Goal: Book appointment/travel/reservation

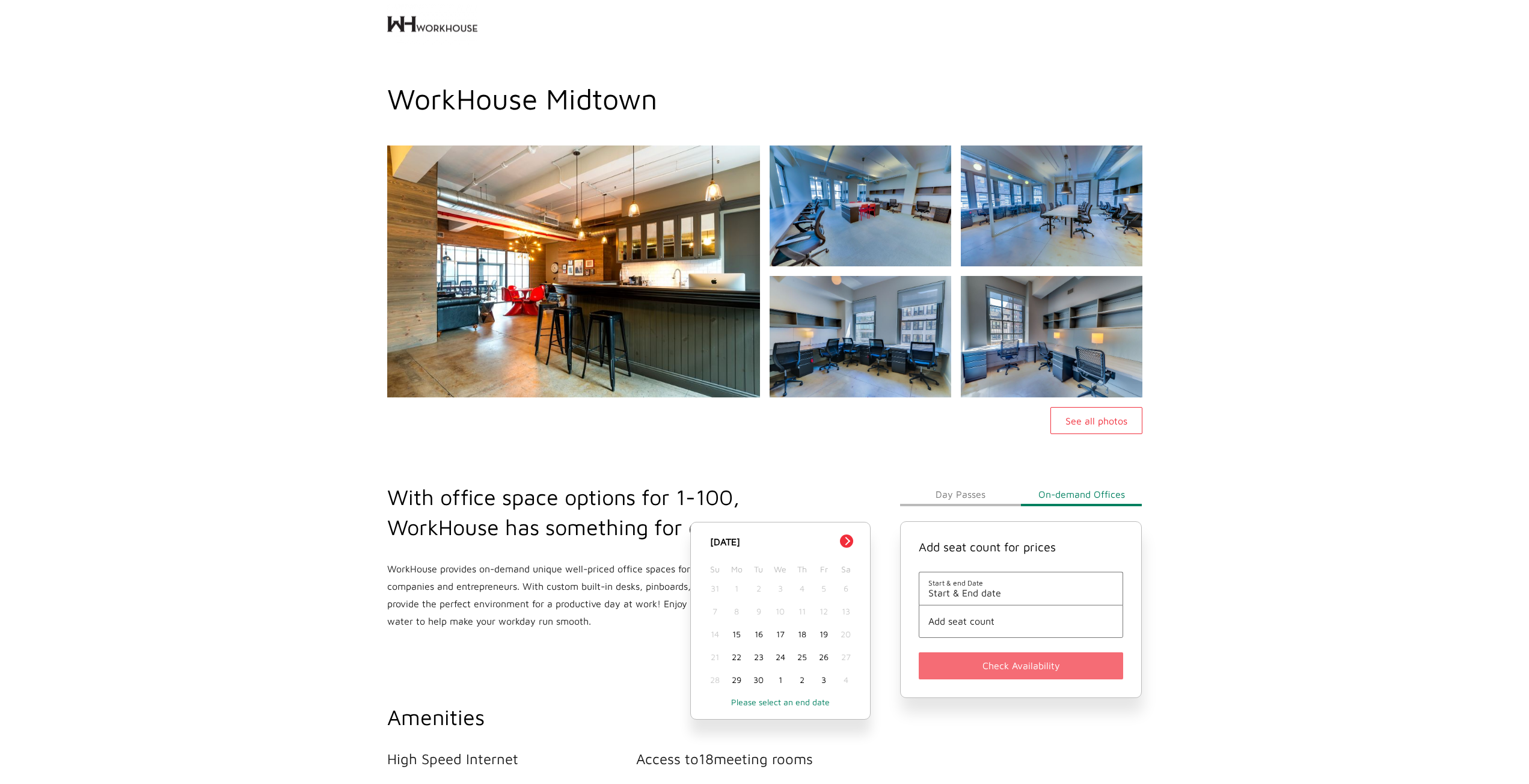
click at [1374, 260] on div "See all photos" at bounding box center [764, 290] width 1529 height 289
click at [1011, 593] on span "Start & End date" at bounding box center [1021, 593] width 185 height 11
click at [782, 635] on div "17" at bounding box center [780, 634] width 22 height 23
click at [803, 635] on div "18" at bounding box center [802, 634] width 22 height 23
click at [949, 616] on span "Add seat count" at bounding box center [1021, 621] width 185 height 11
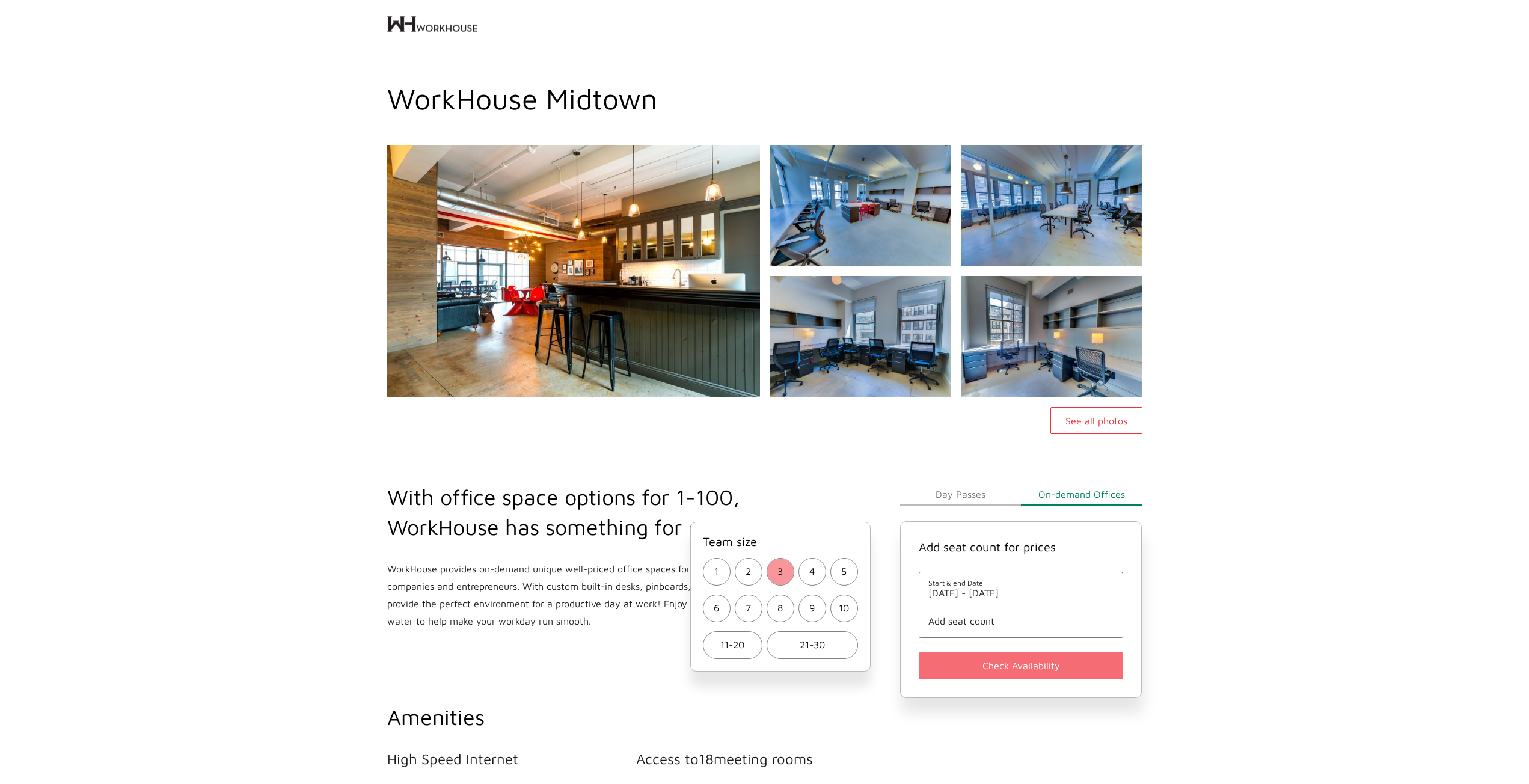
click at [777, 569] on span "3" at bounding box center [780, 572] width 5 height 18
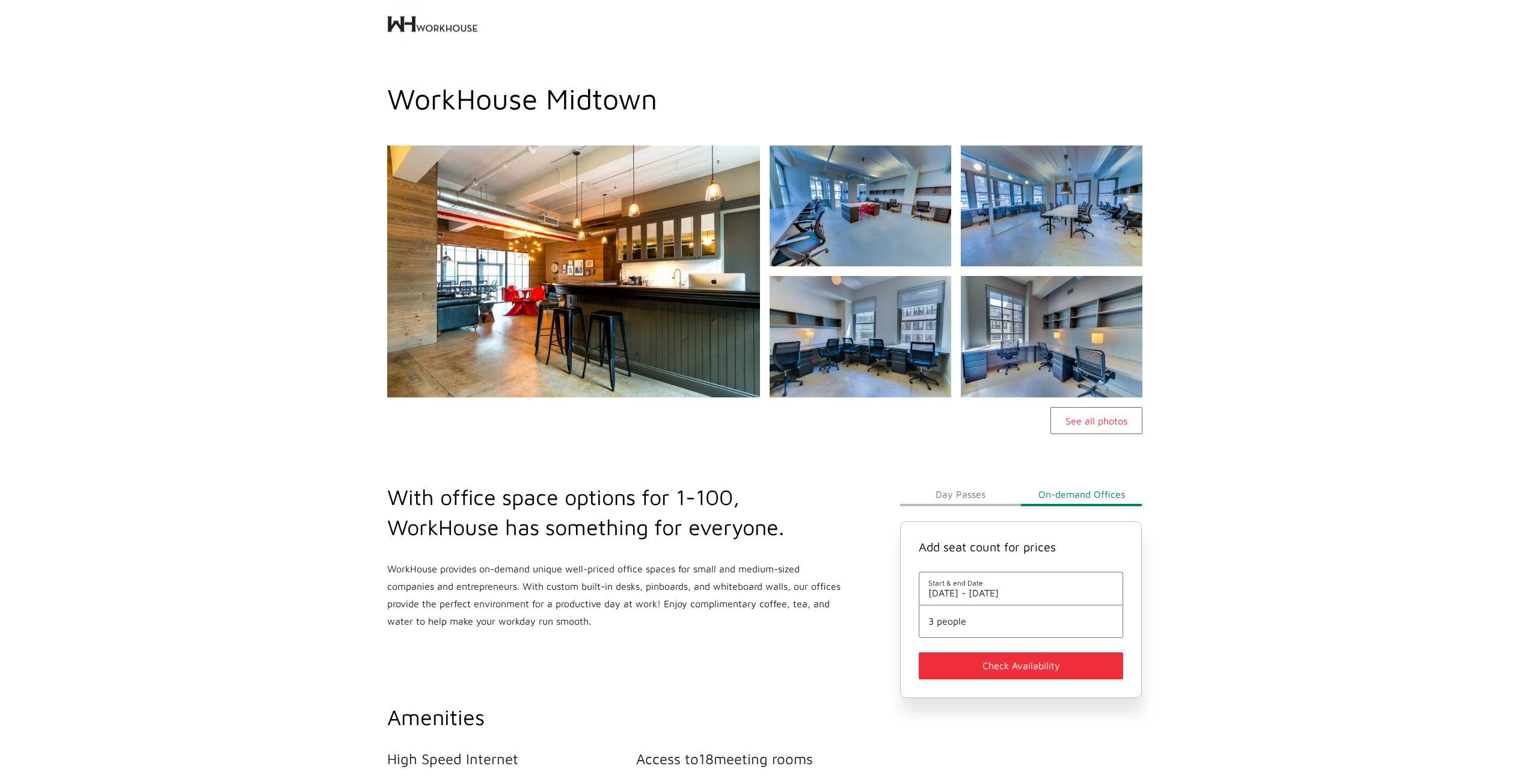
click at [973, 677] on button "Check Availability" at bounding box center [1021, 665] width 205 height 27
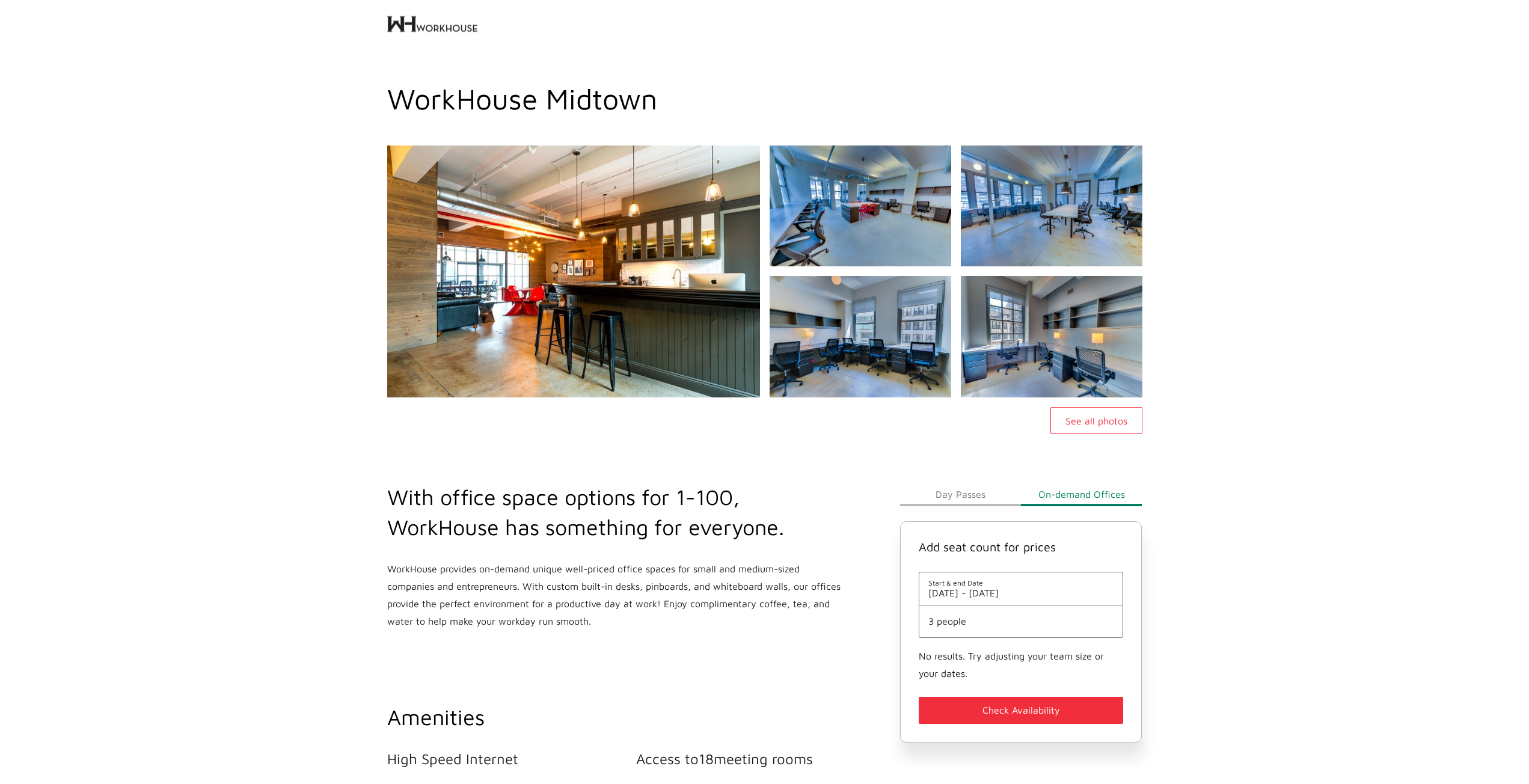
click at [994, 712] on button "Check Availability" at bounding box center [1021, 709] width 205 height 27
click at [998, 608] on li "3 people" at bounding box center [1021, 622] width 205 height 33
click at [992, 593] on span "[DATE] - [DATE]" at bounding box center [1021, 593] width 185 height 11
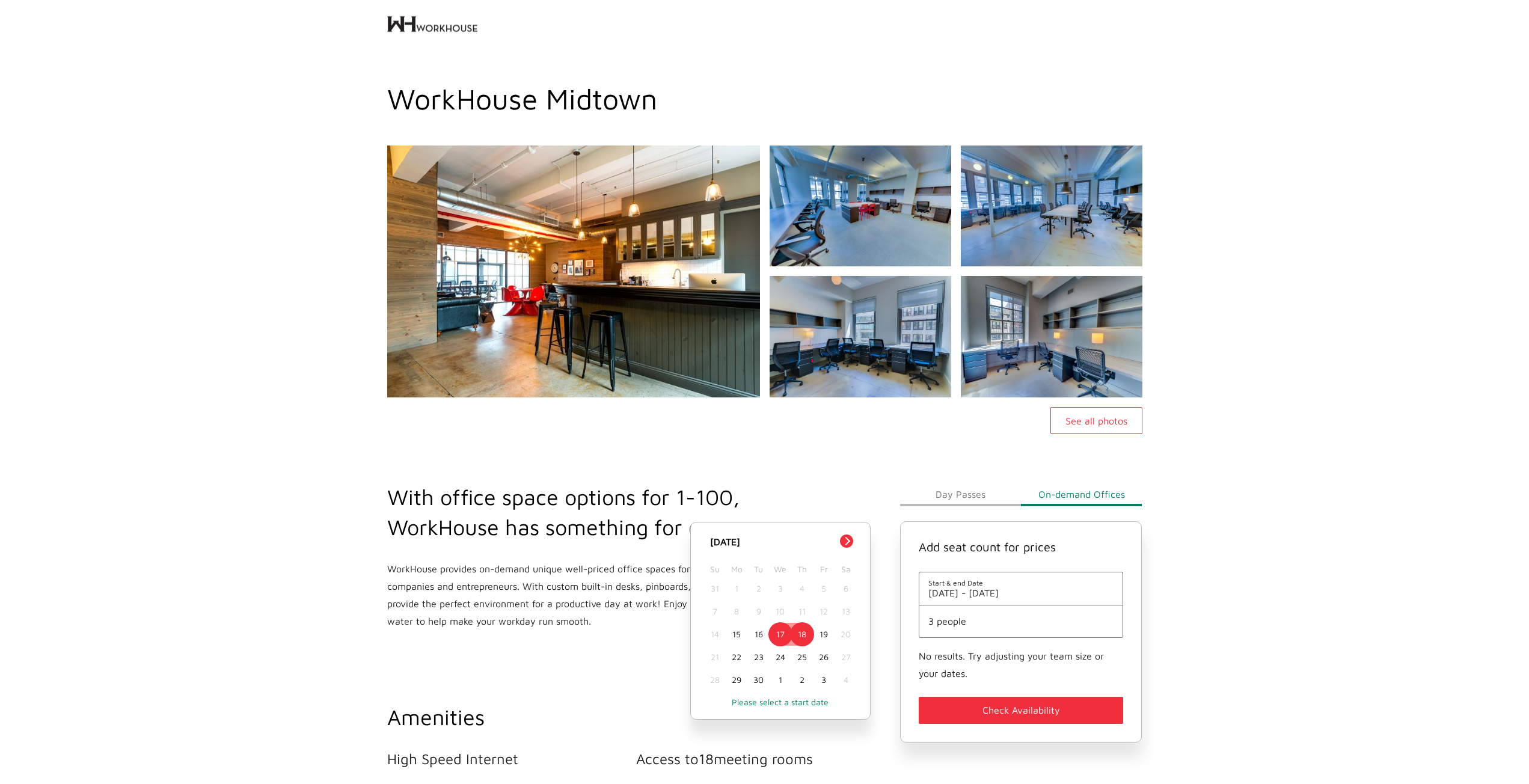
click at [770, 634] on div "17" at bounding box center [780, 634] width 22 height 23
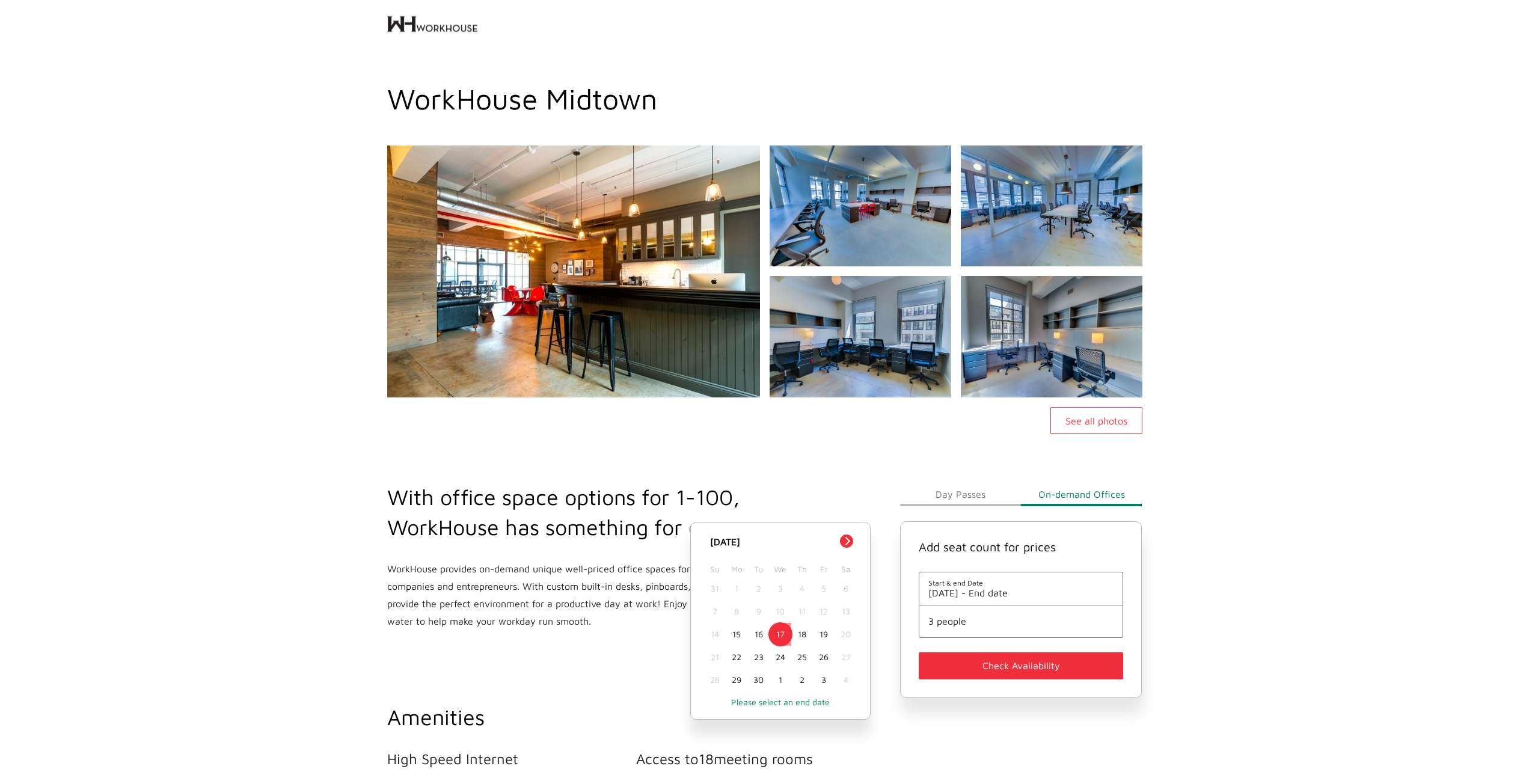
click at [778, 636] on div "17" at bounding box center [780, 634] width 22 height 23
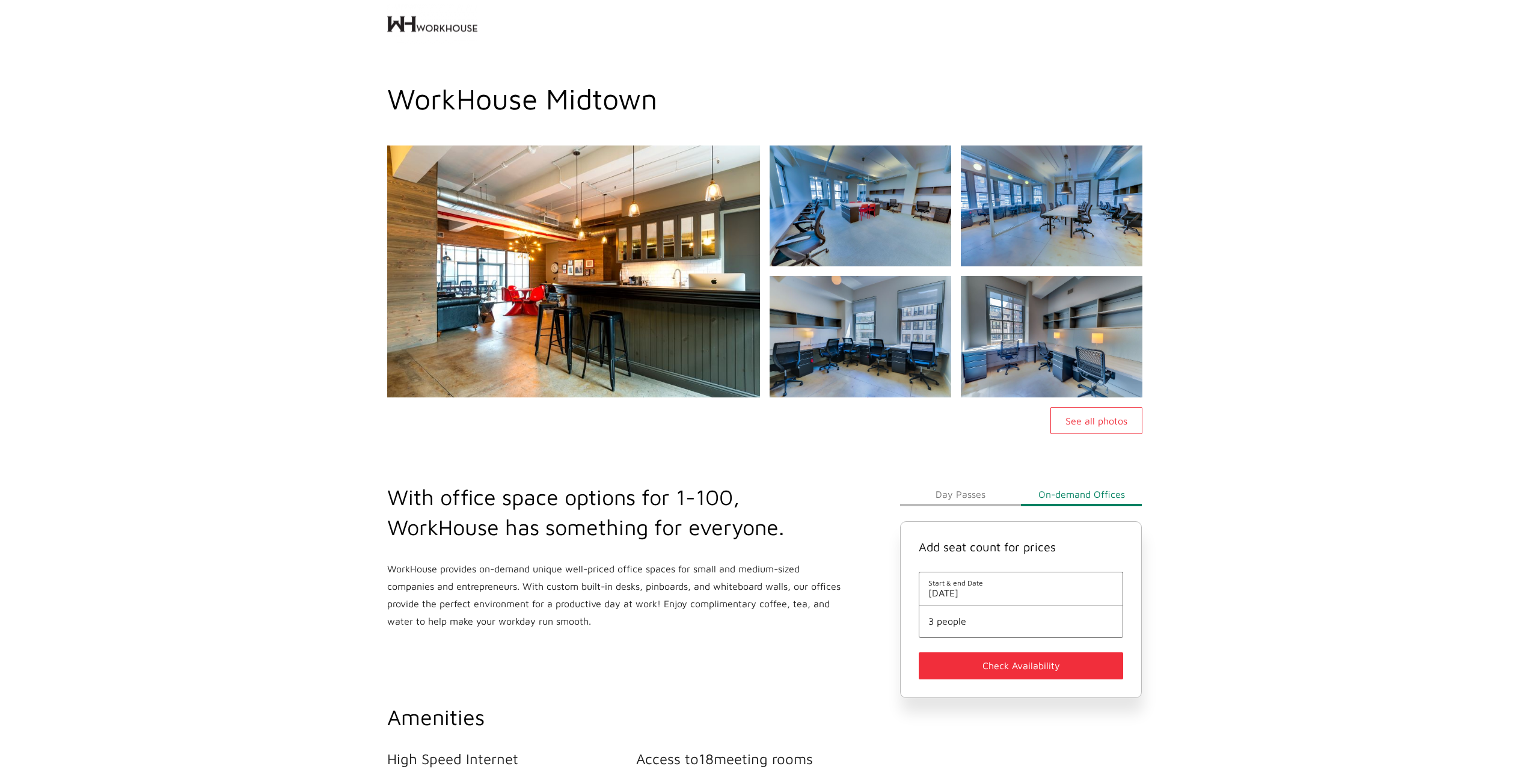
click at [963, 673] on button "Check Availability" at bounding box center [1021, 665] width 205 height 27
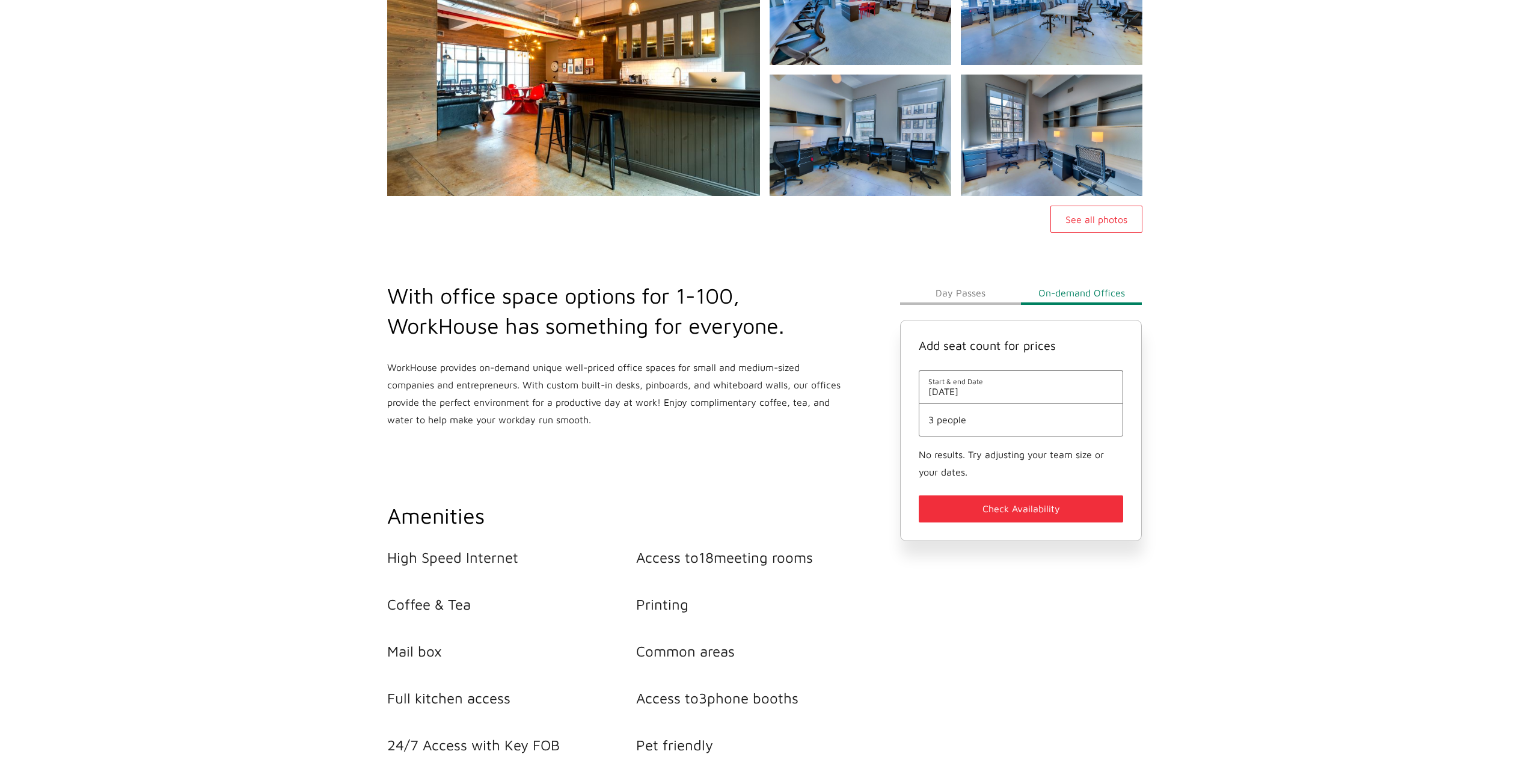
scroll to position [170, 0]
